Goal: Information Seeking & Learning: Understand process/instructions

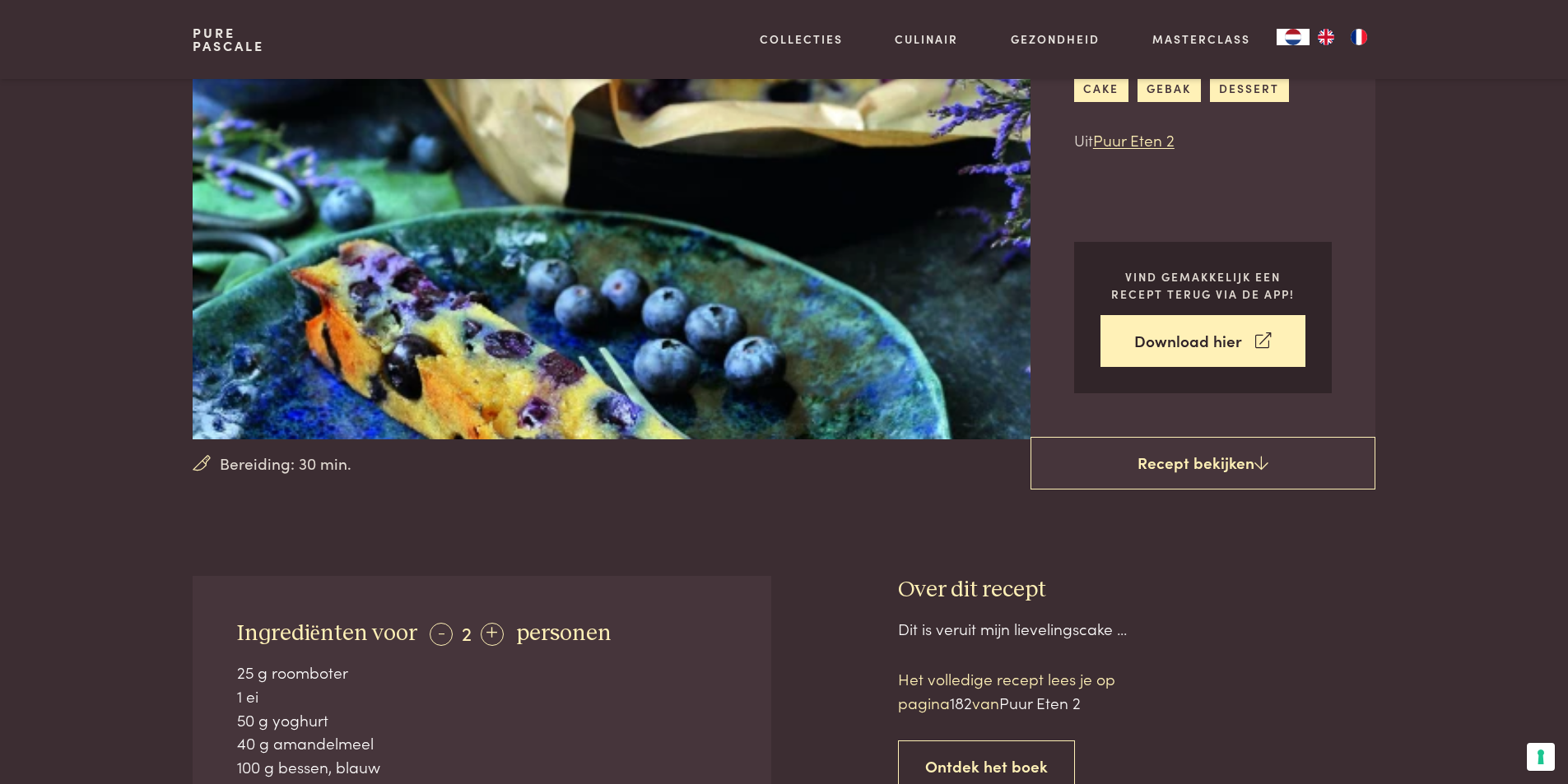
scroll to position [165, 0]
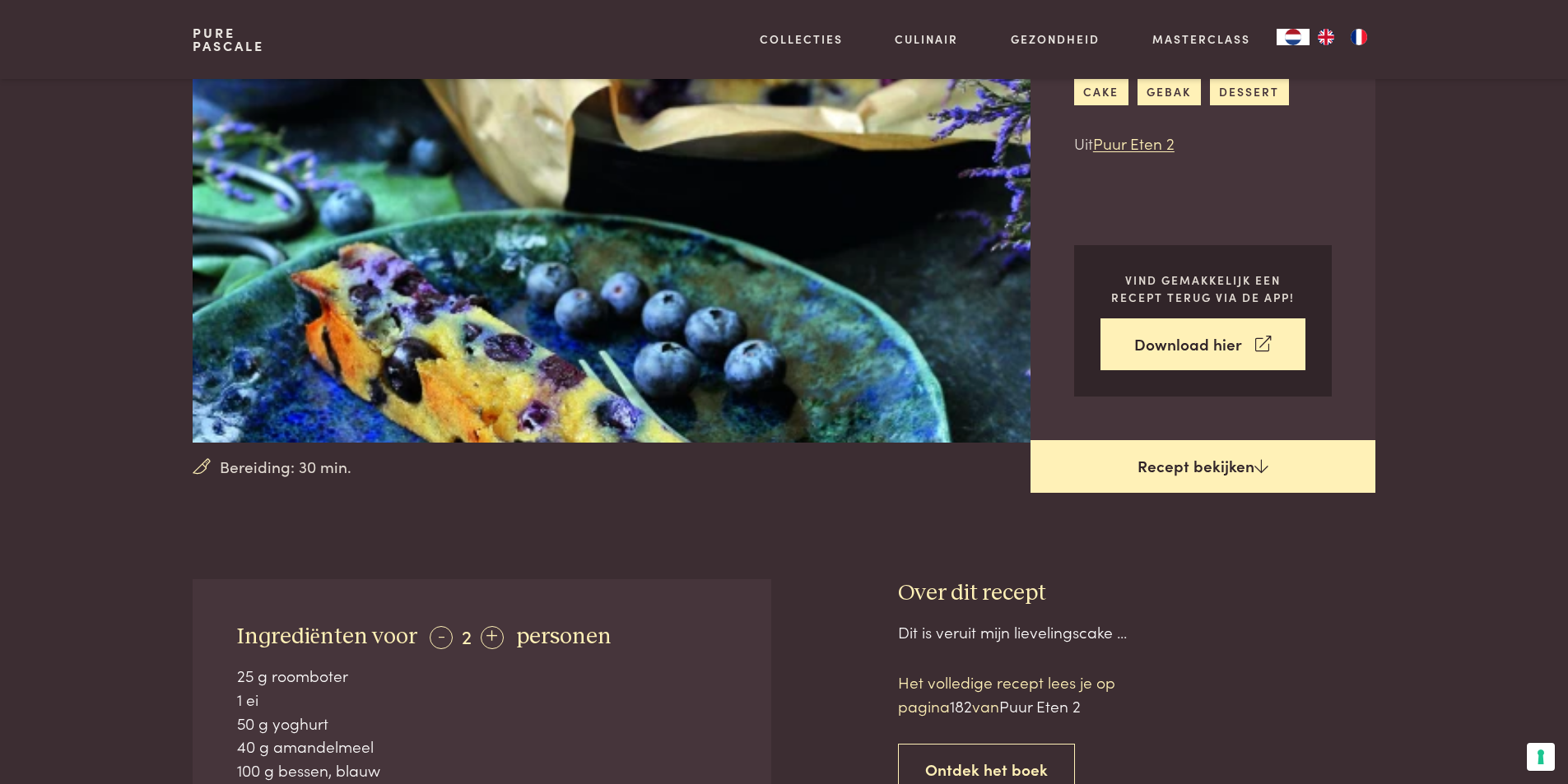
click at [1281, 468] on link "Recept bekijken" at bounding box center [1202, 466] width 345 height 53
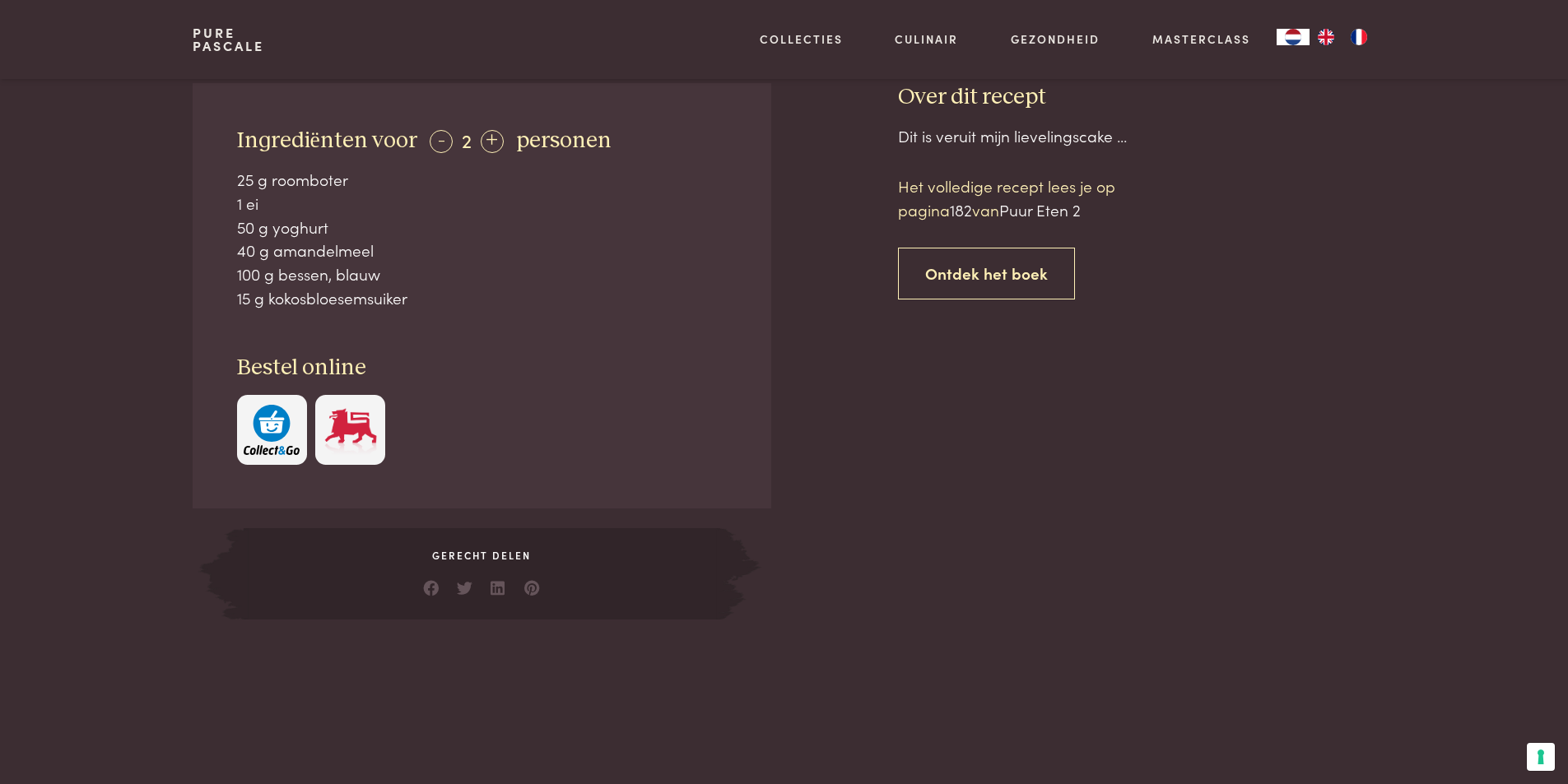
scroll to position [579, 0]
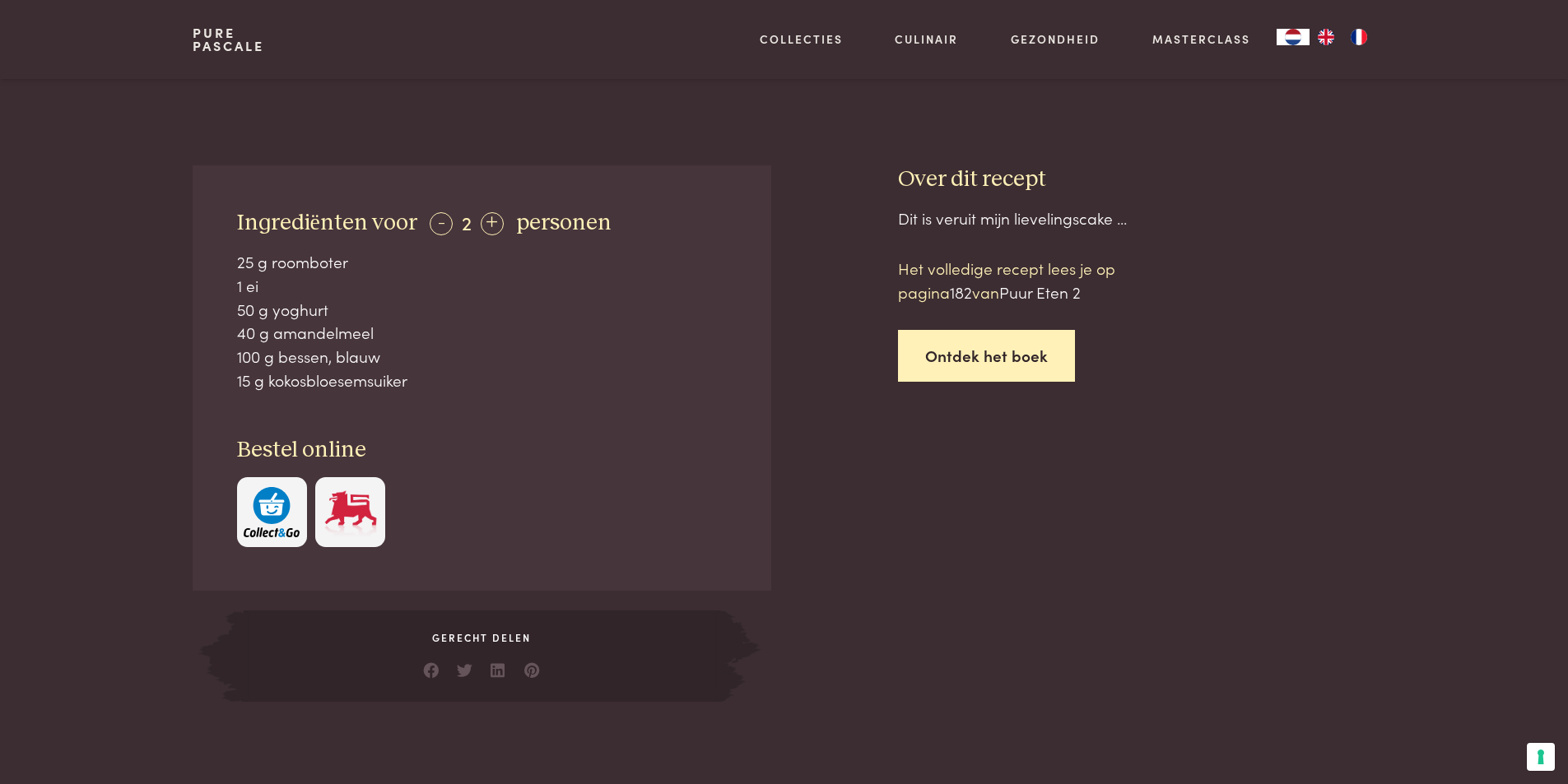
click at [991, 372] on link "Ontdek het boek" at bounding box center [985, 355] width 177 height 52
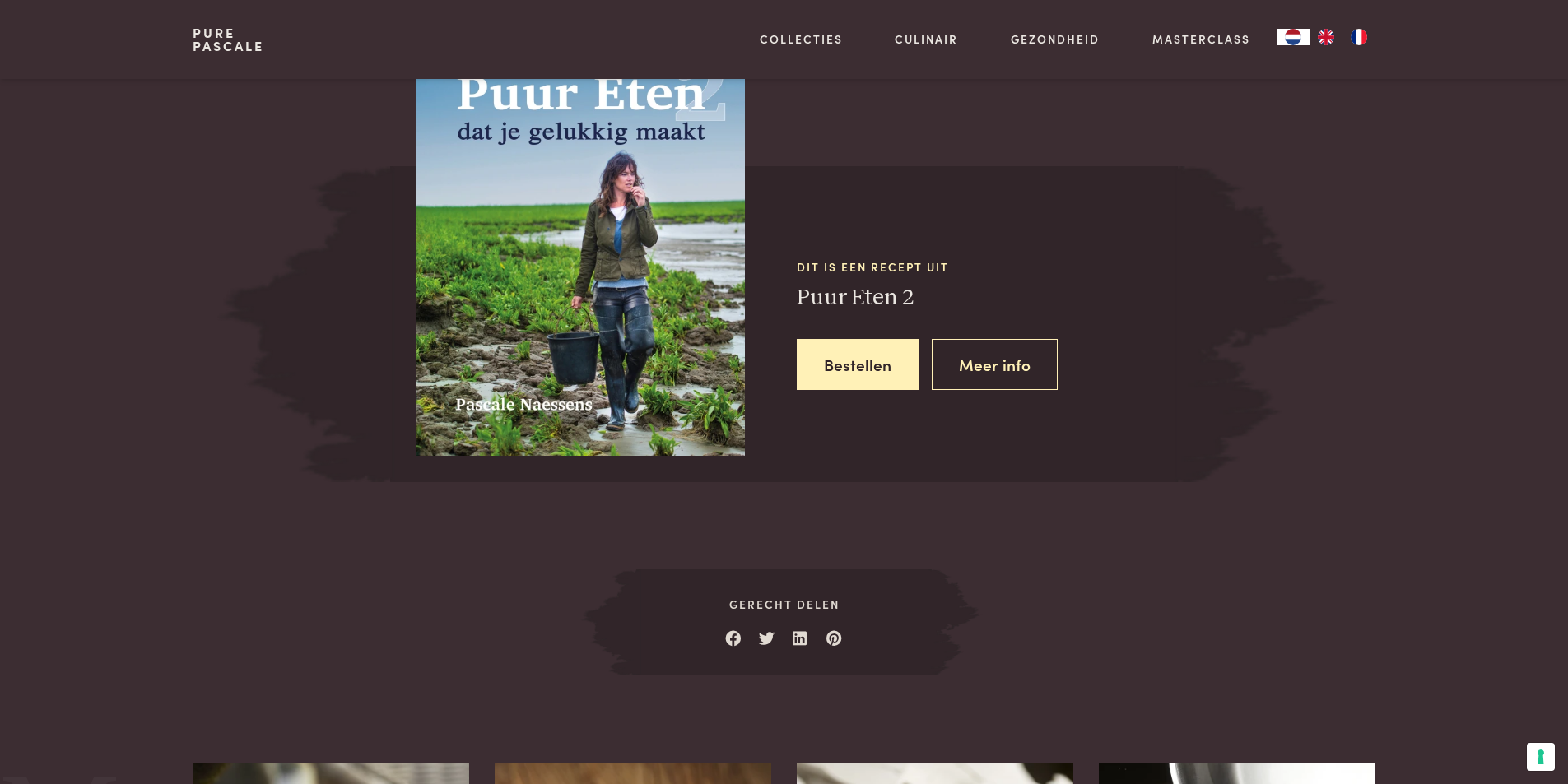
scroll to position [1454, 0]
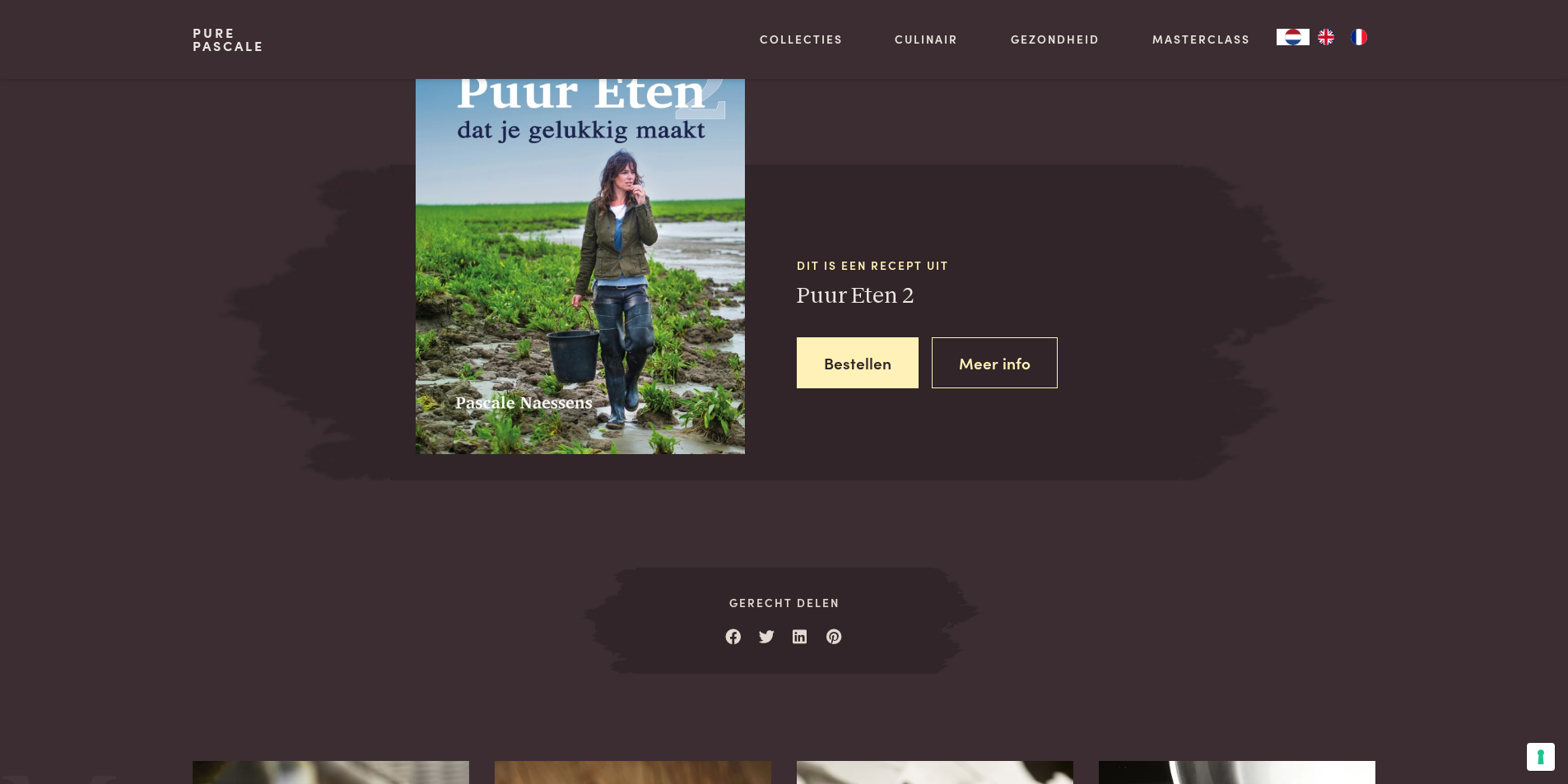
scroll to position [743, 0]
